Goal: Task Accomplishment & Management: Manage account settings

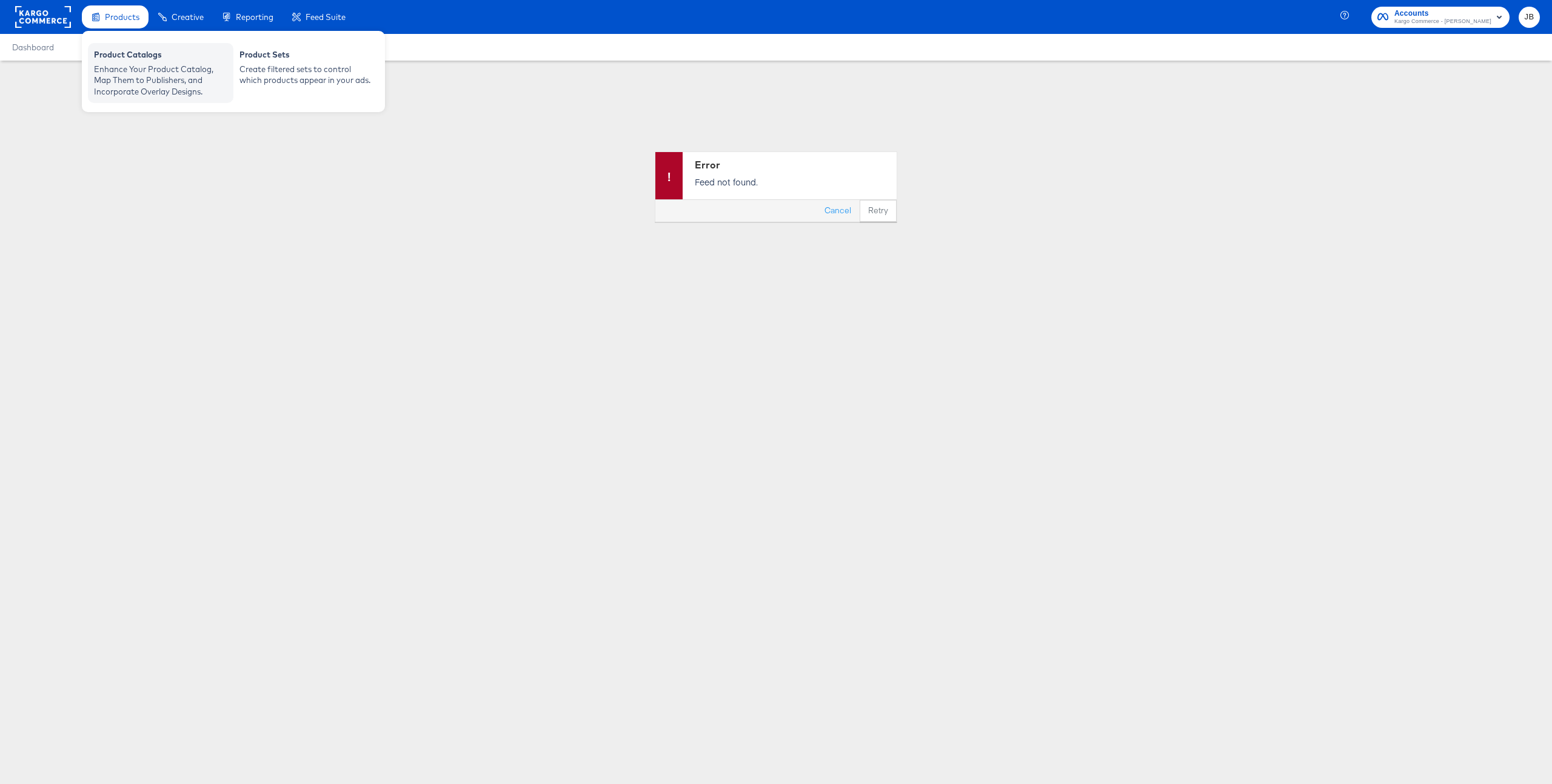
click at [125, 50] on div "Product Catalogs" at bounding box center [160, 56] width 133 height 15
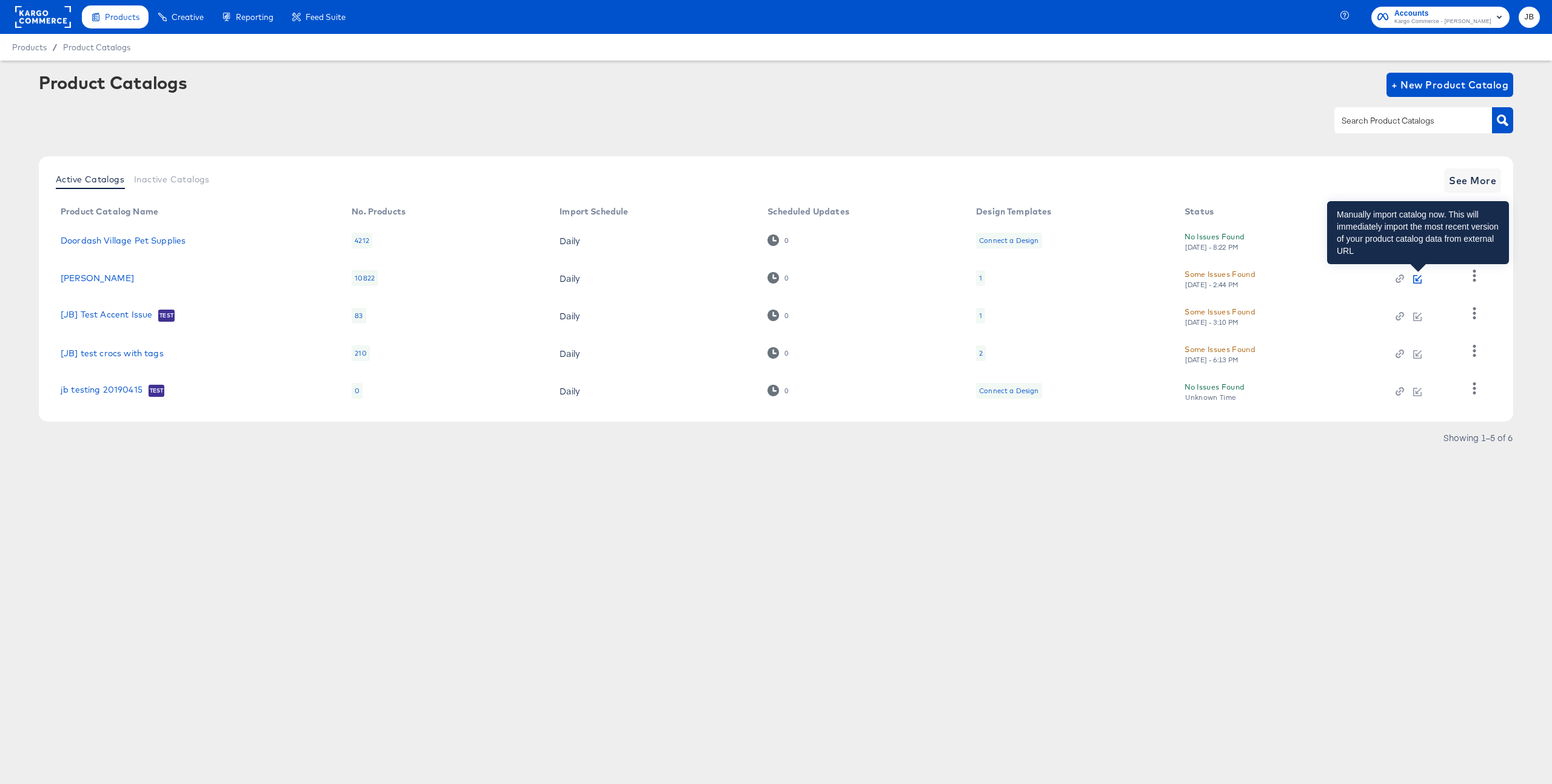
click at [1419, 278] on icon "button" at bounding box center [1418, 278] width 6 height 6
click at [78, 279] on link "JD Vango" at bounding box center [98, 278] width 74 height 9
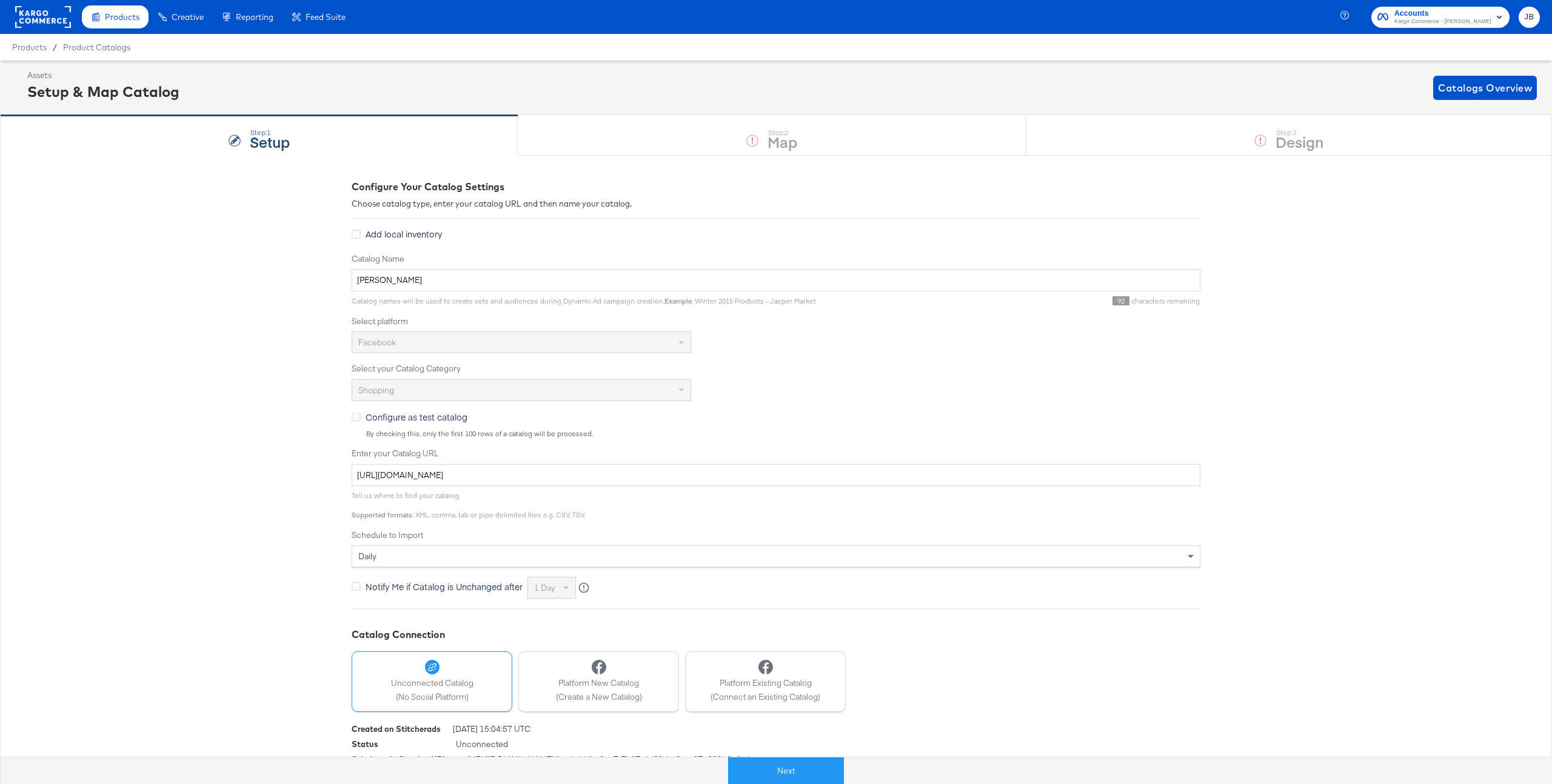
scroll to position [29, 0]
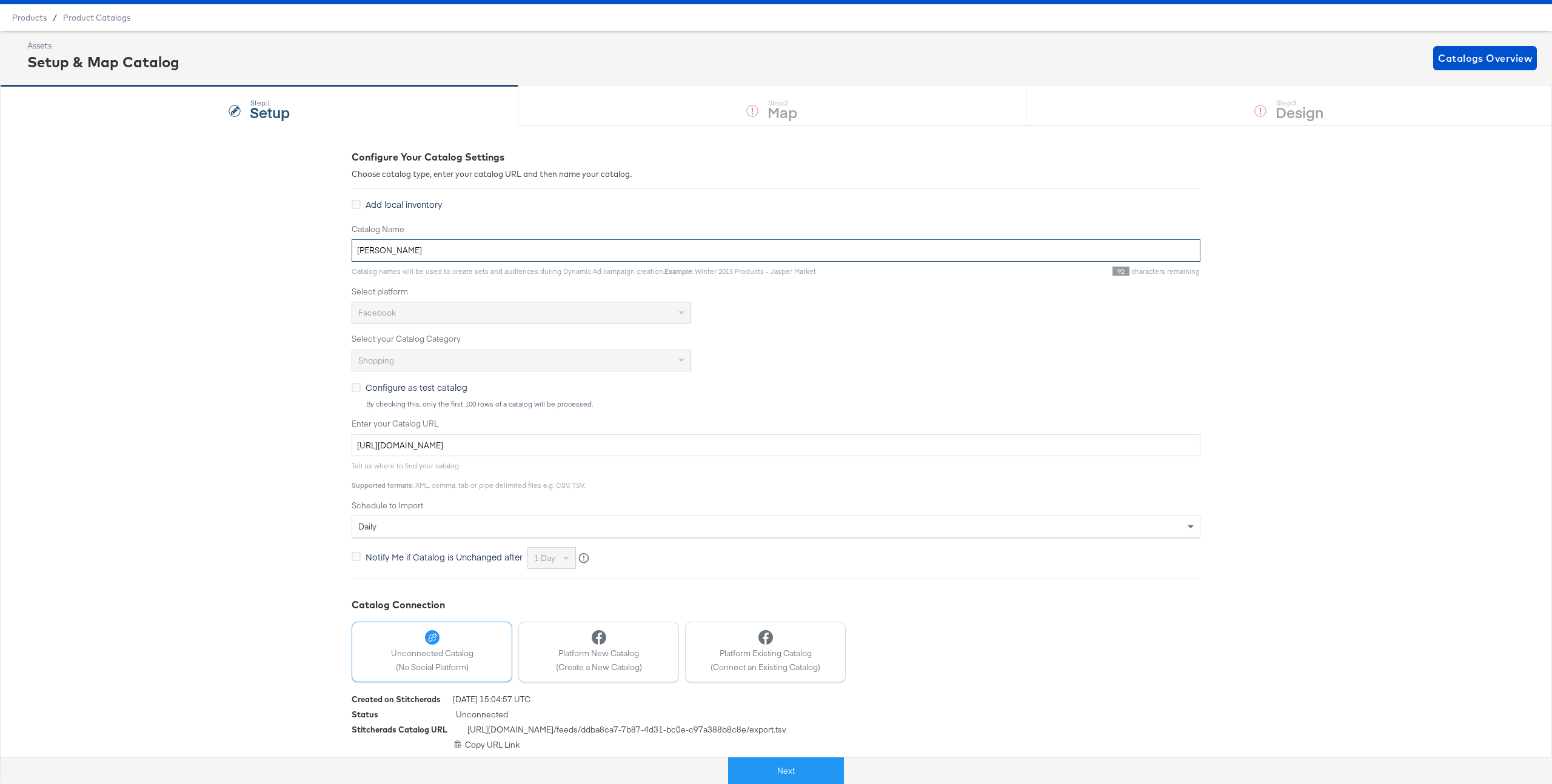
click at [436, 250] on input "JD Vango" at bounding box center [776, 250] width 849 height 22
click at [283, 289] on div "Configure Your Catalog Settings Choose catalog type, enter your catalog URL and…" at bounding box center [776, 449] width 1552 height 649
click at [412, 447] on input "http://files.intelligentreach.com/feedexports/9c5cf6f7-3142-4f9f-be57-2fce9c67a…" at bounding box center [776, 445] width 849 height 22
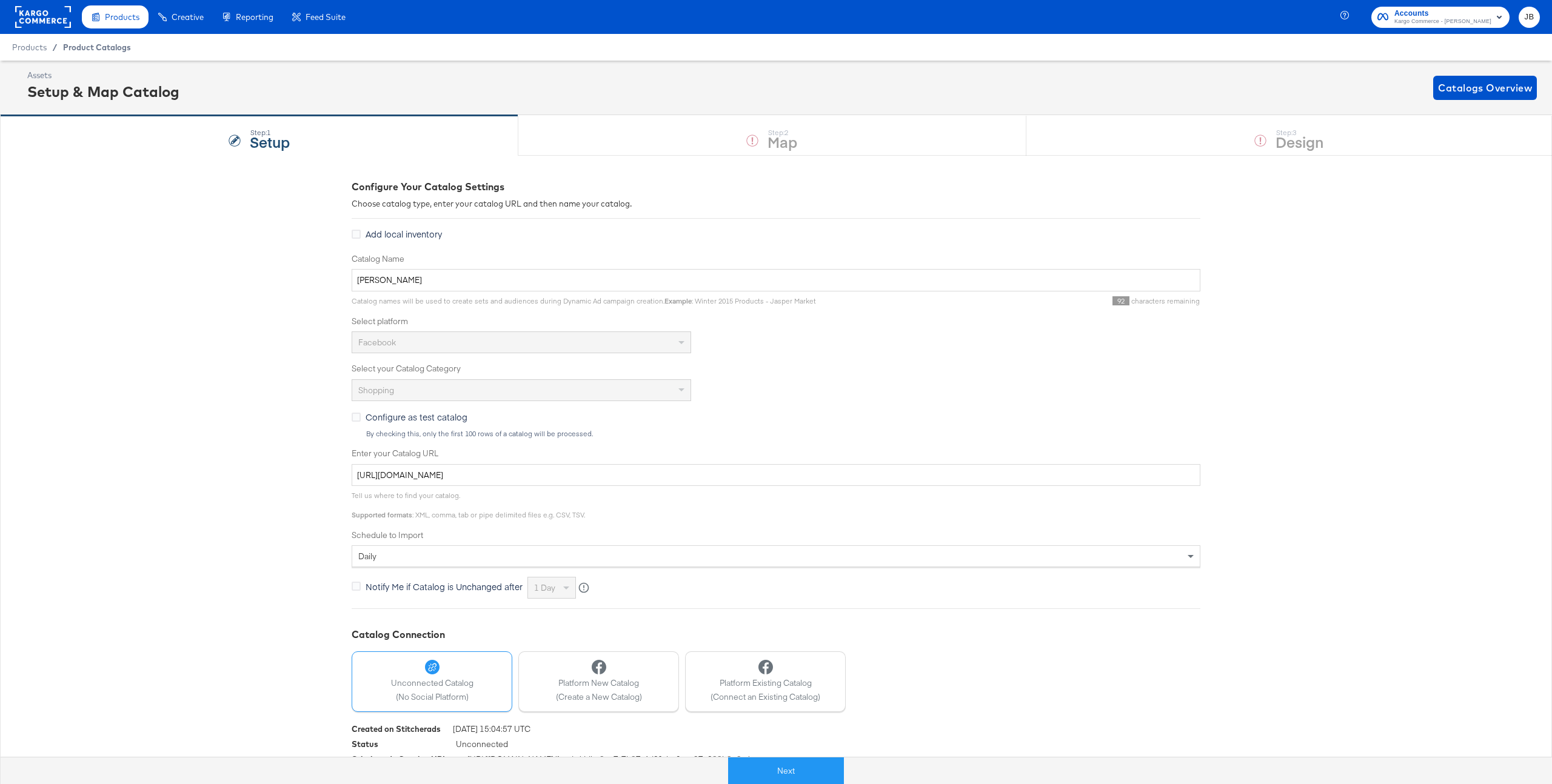
click at [105, 48] on span "Product Catalogs" at bounding box center [96, 47] width 68 height 9
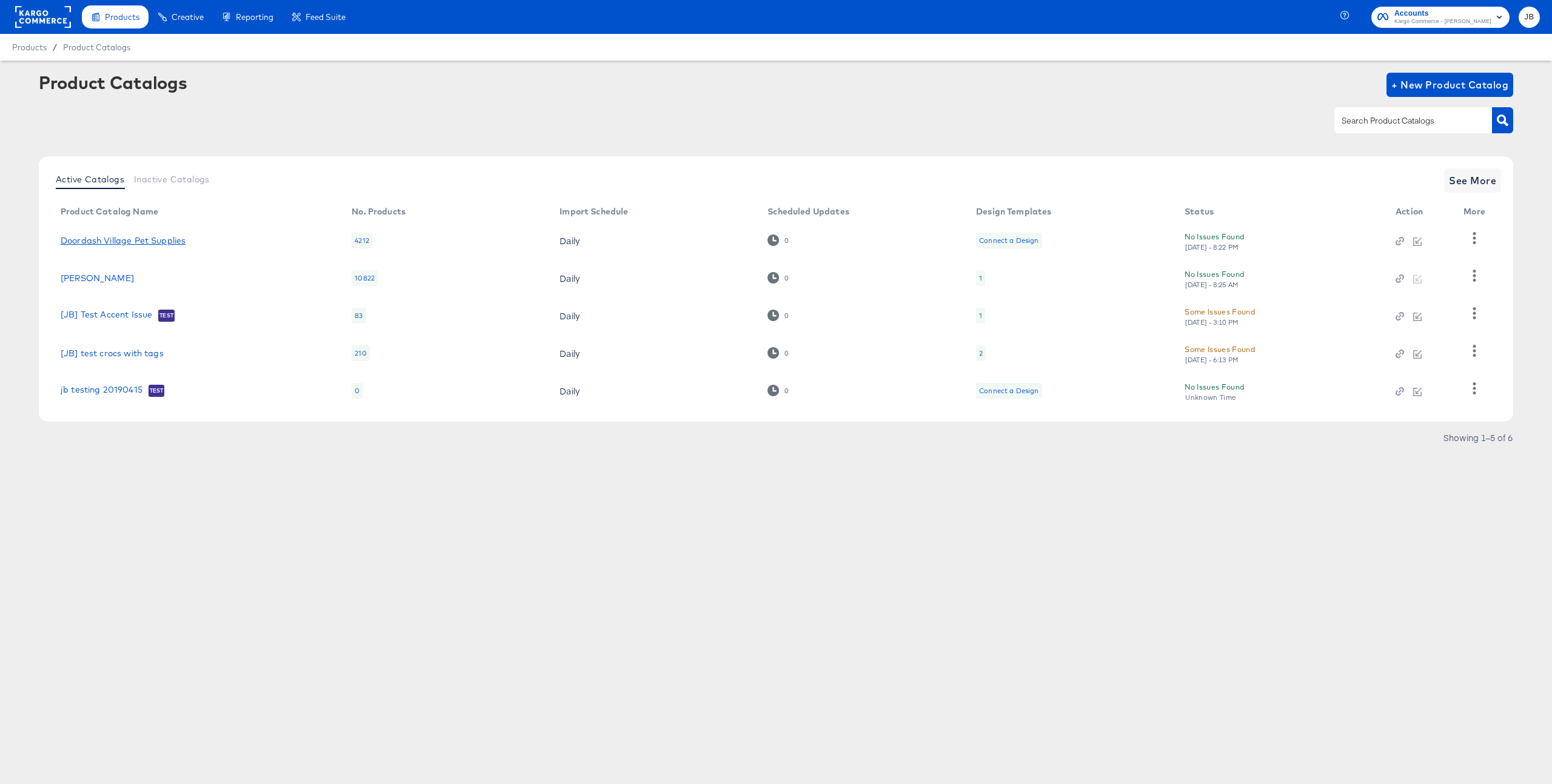
click at [157, 240] on link "Doordash Village Pet Supplies" at bounding box center [123, 240] width 125 height 9
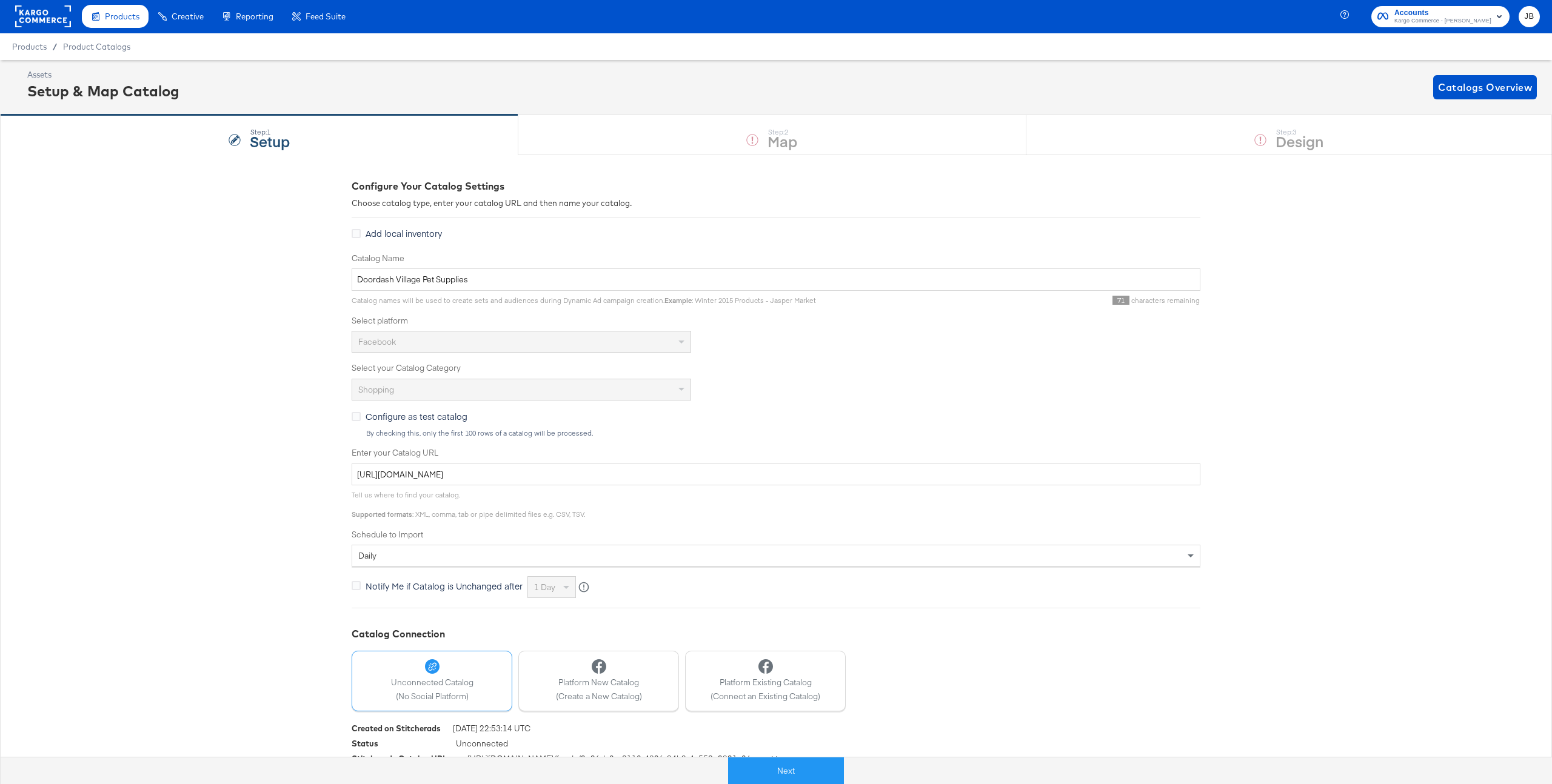
scroll to position [29, 0]
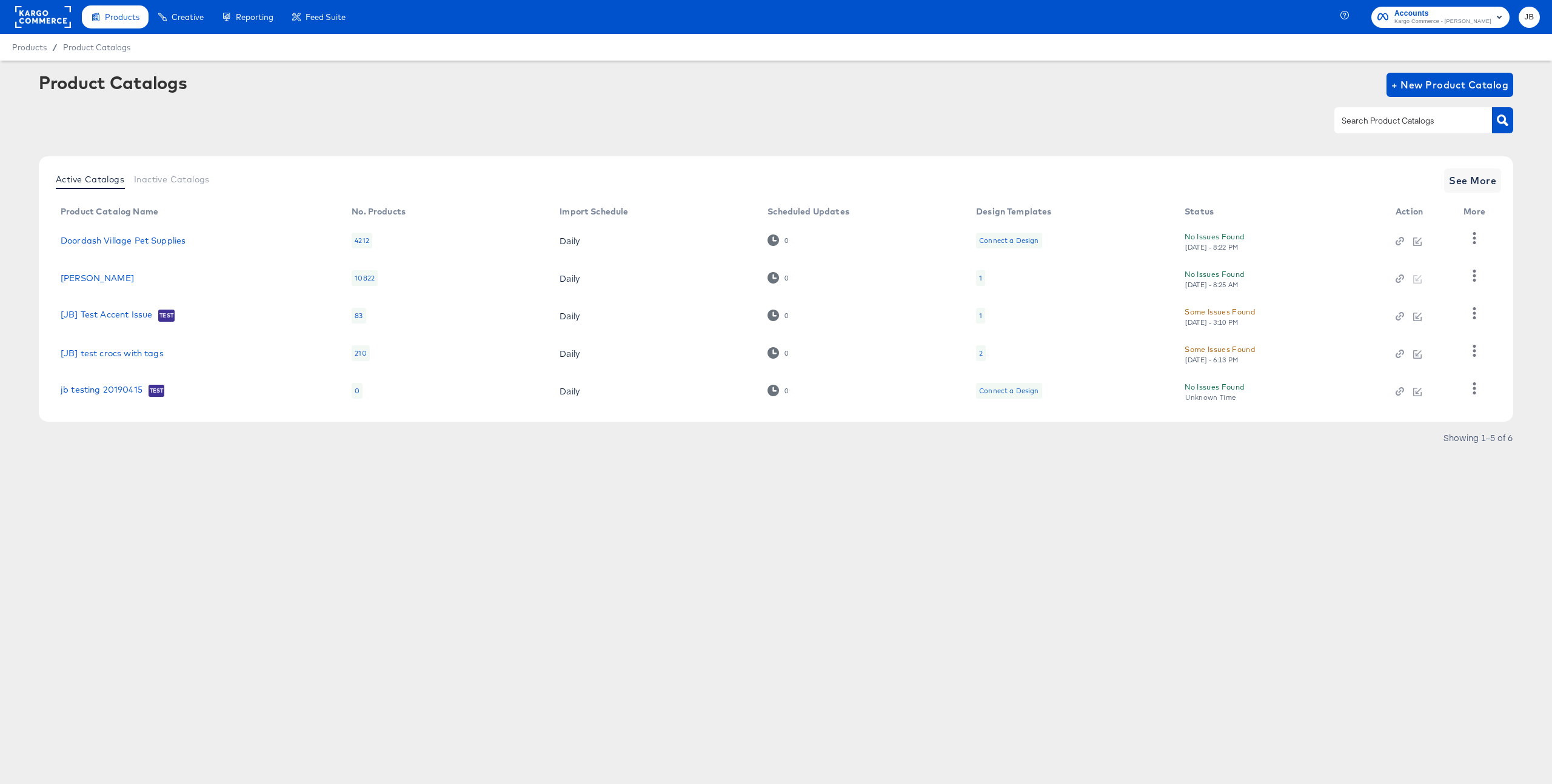
click at [1431, 18] on span "Kargo Commerce - John Butler" at bounding box center [1443, 21] width 97 height 9
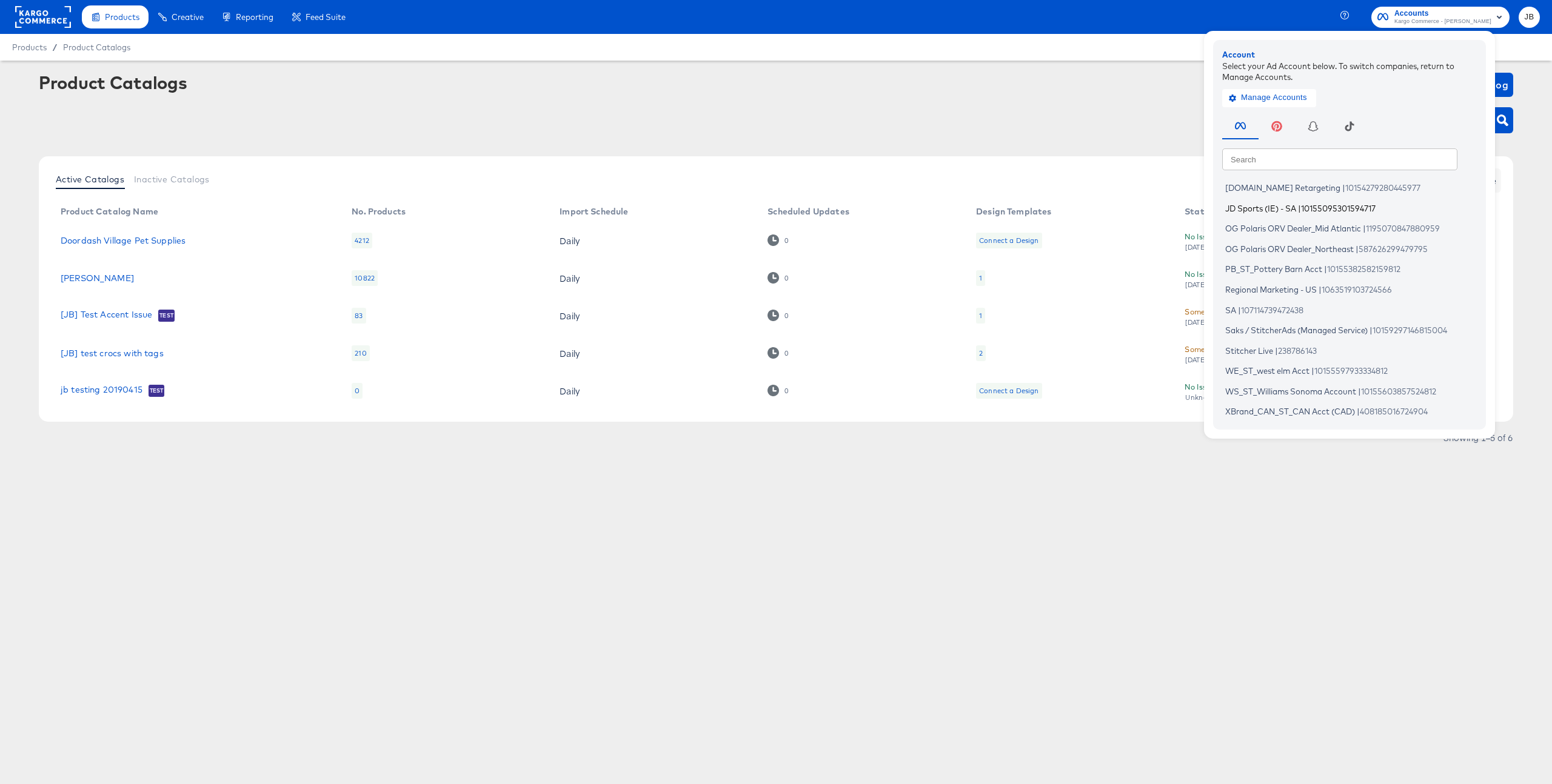
click at [1281, 208] on span "JD Sports (IE) - SA" at bounding box center [1261, 208] width 71 height 9
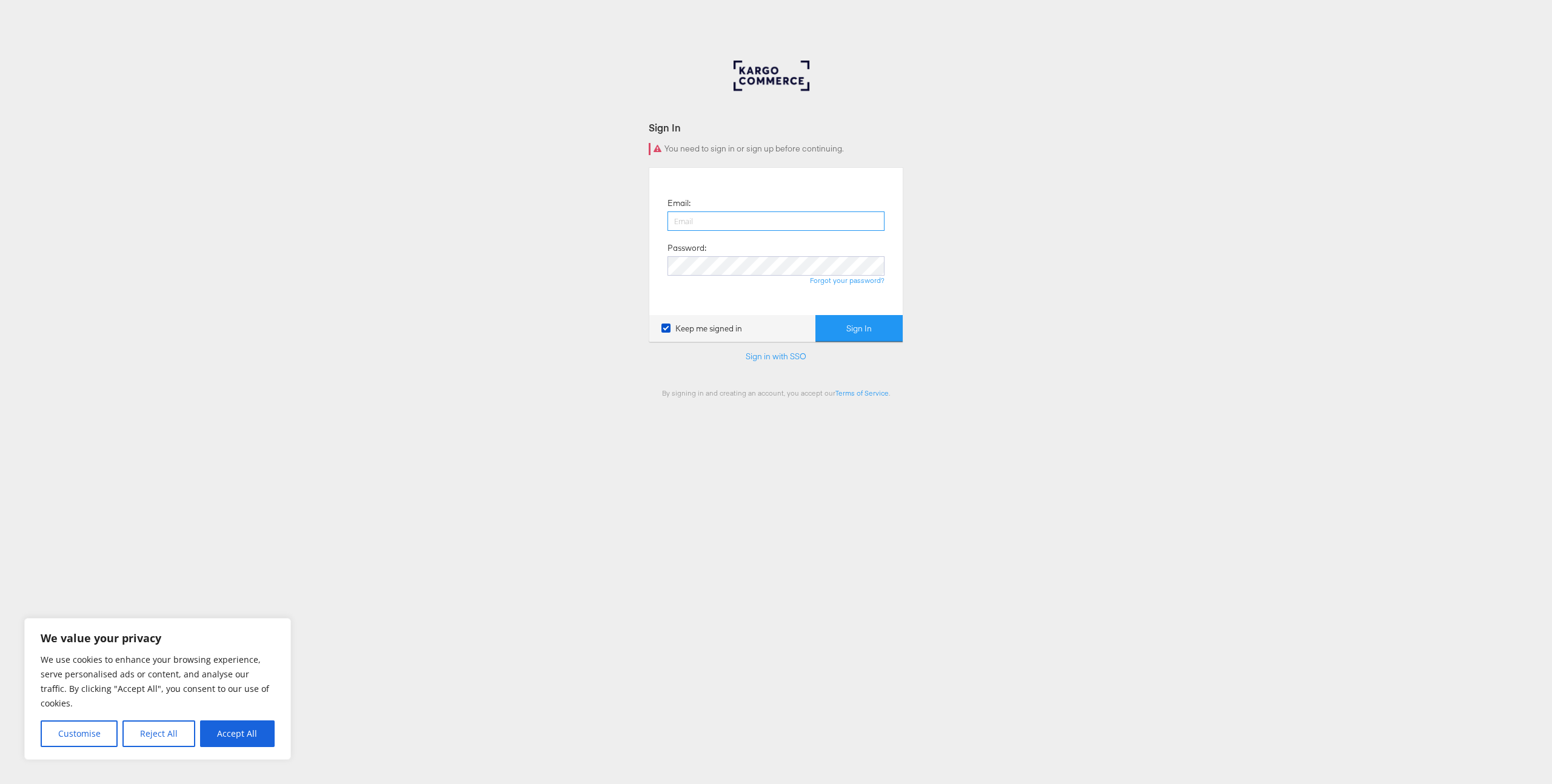
type input "[PERSON_NAME][EMAIL_ADDRESS][PERSON_NAME][DOMAIN_NAME]"
click at [843, 321] on button "Sign In" at bounding box center [859, 329] width 87 height 27
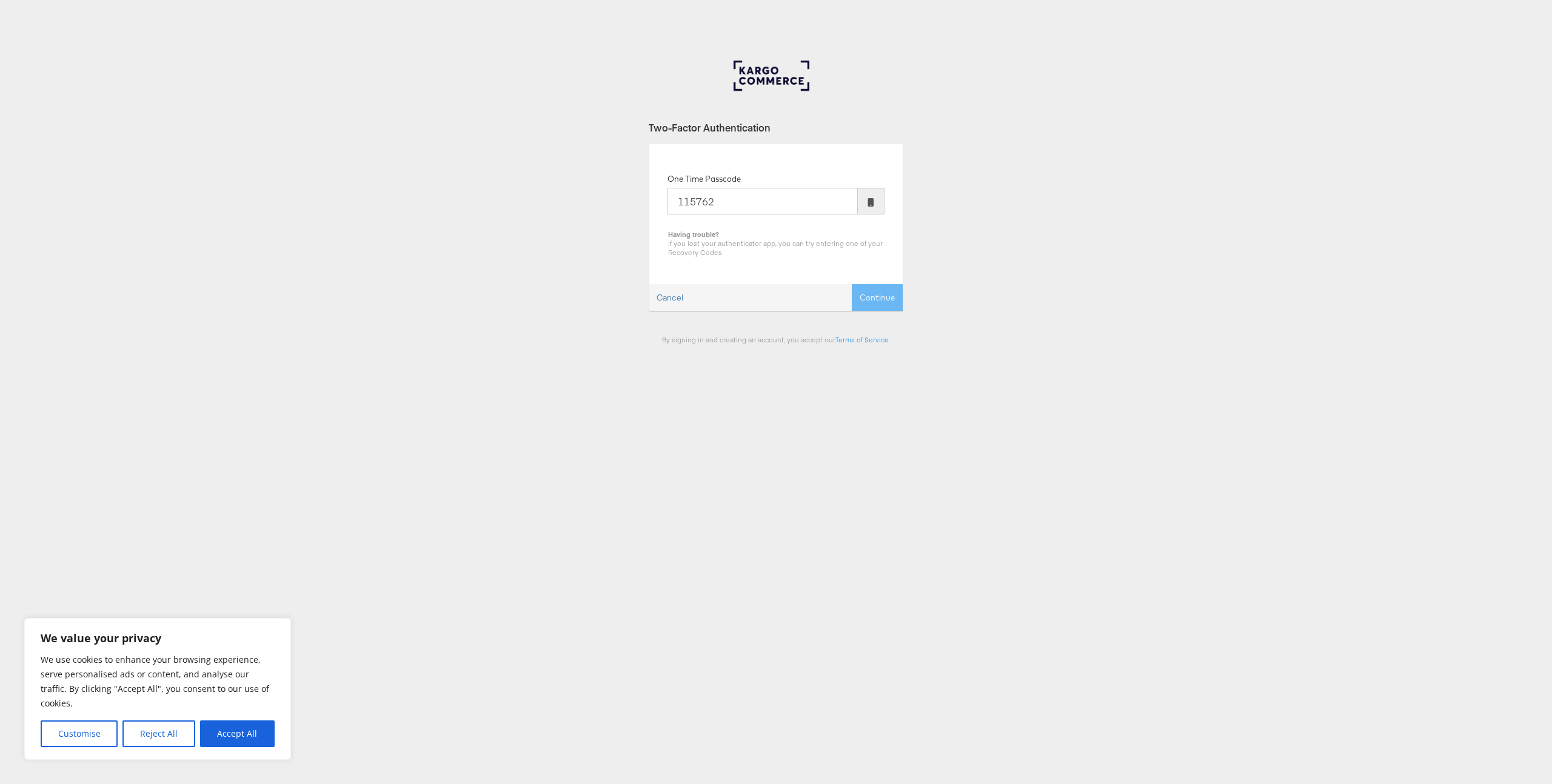
type input "115762"
click at [852, 284] on button "Continue" at bounding box center [877, 297] width 51 height 27
